Goal: Find contact information: Find contact information

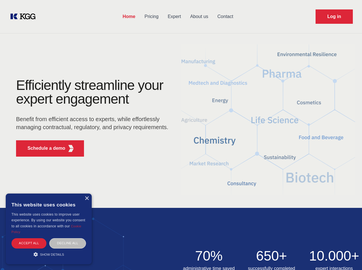
click at [181, 135] on div "Efficiently streamline your expert engagement Benefit from efficient access to …" at bounding box center [94, 120] width 174 height 83
click at [43, 148] on p "Schedule a demo" at bounding box center [47, 148] width 38 height 7
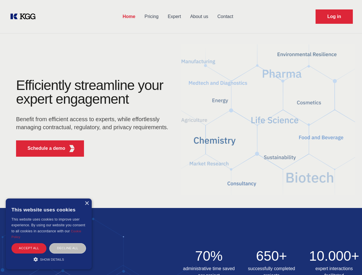
click at [87, 199] on div "× This website uses cookies This website uses cookies to improve user experienc…" at bounding box center [49, 234] width 86 height 71
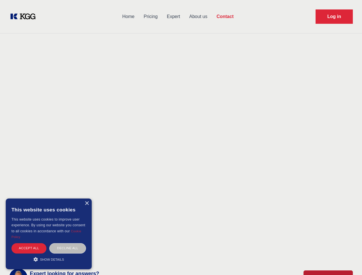
click at [29, 243] on div "Accept all" at bounding box center [28, 248] width 35 height 10
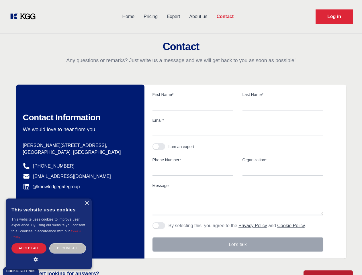
click at [68, 243] on div "Contact Information We would love to hear from you. Postal address [PERSON_NAME…" at bounding box center [80, 172] width 128 height 174
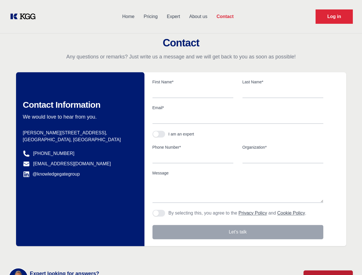
click at [49, 255] on main "Contact Any questions or remarks? Just write us a message and we will get back …" at bounding box center [181, 149] width 362 height 298
